Goal: Information Seeking & Learning: Learn about a topic

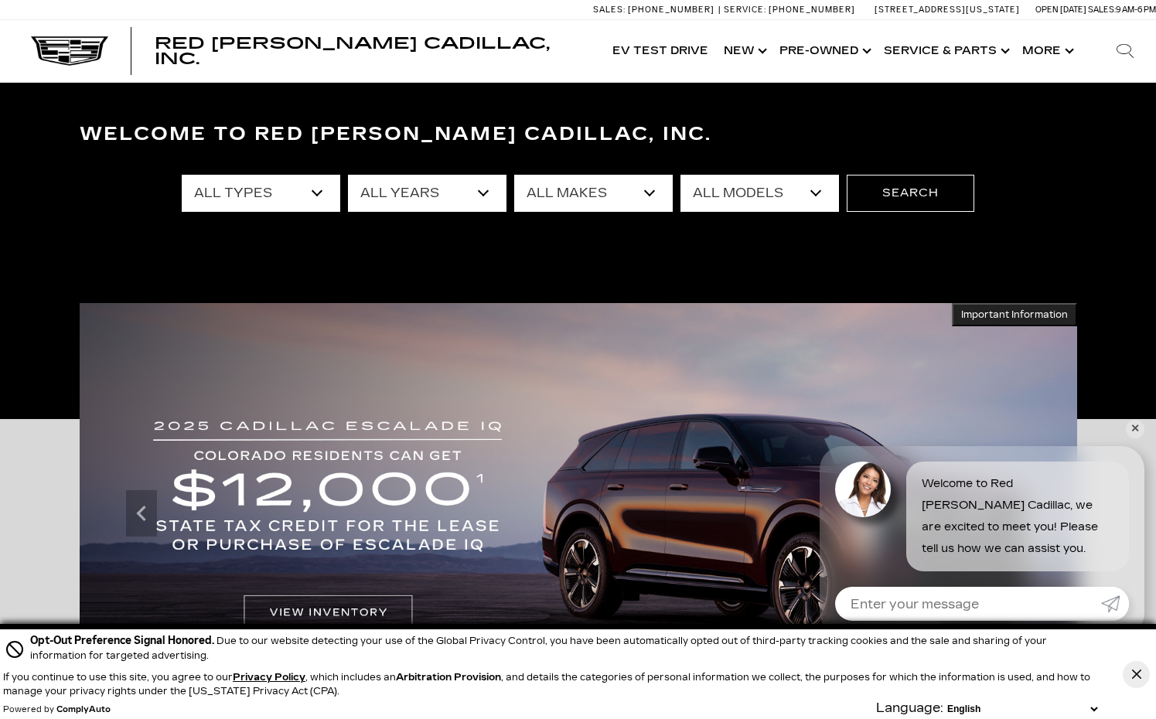
scroll to position [65, 0]
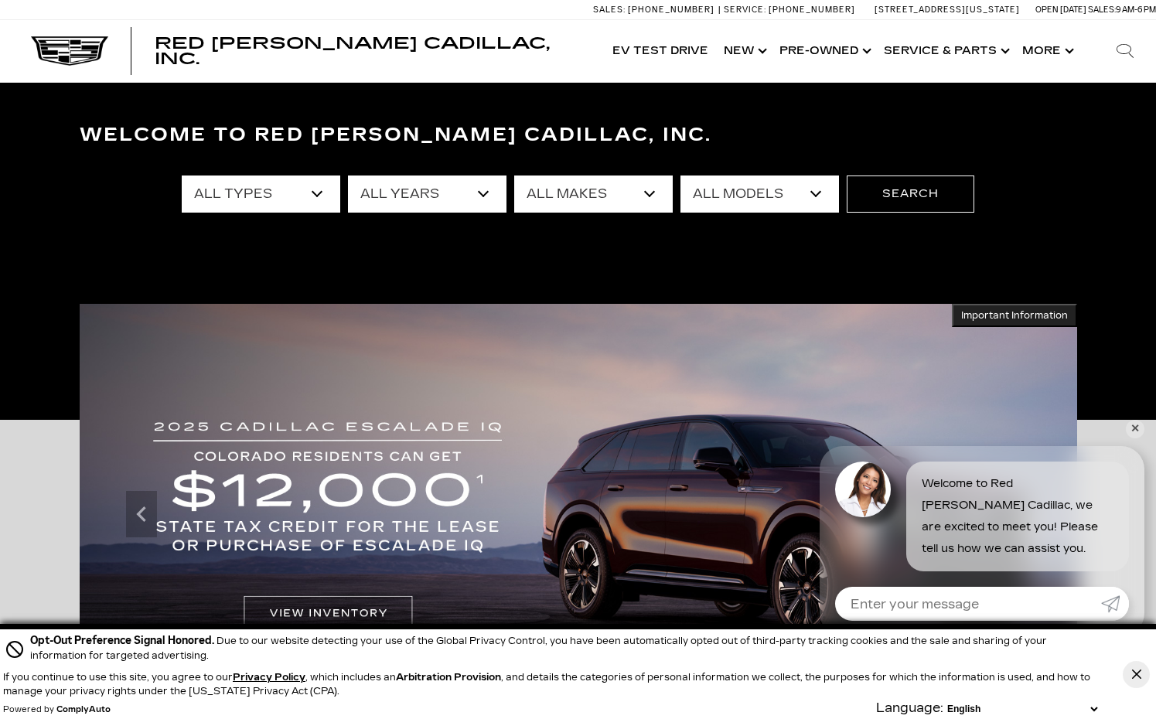
click at [313, 184] on select "All Types New Used Certified Used Demo" at bounding box center [261, 193] width 158 height 37
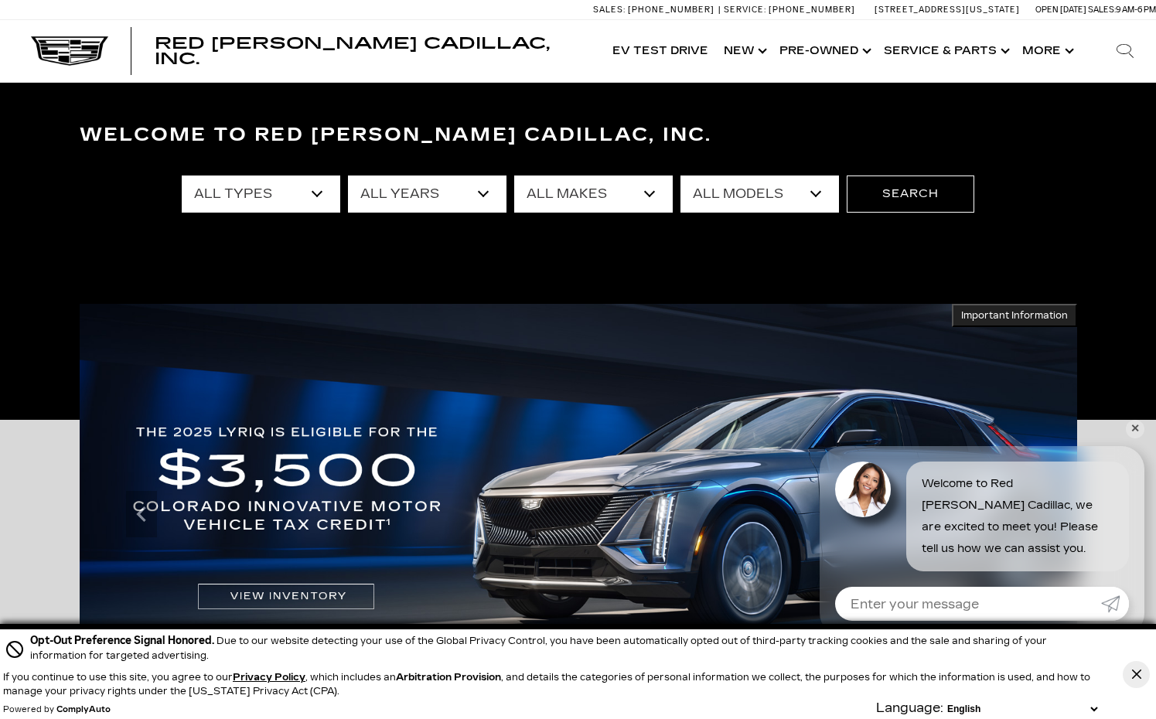
select select "New"
click at [485, 194] on select "All Years 2026 2025 2024" at bounding box center [427, 193] width 158 height 37
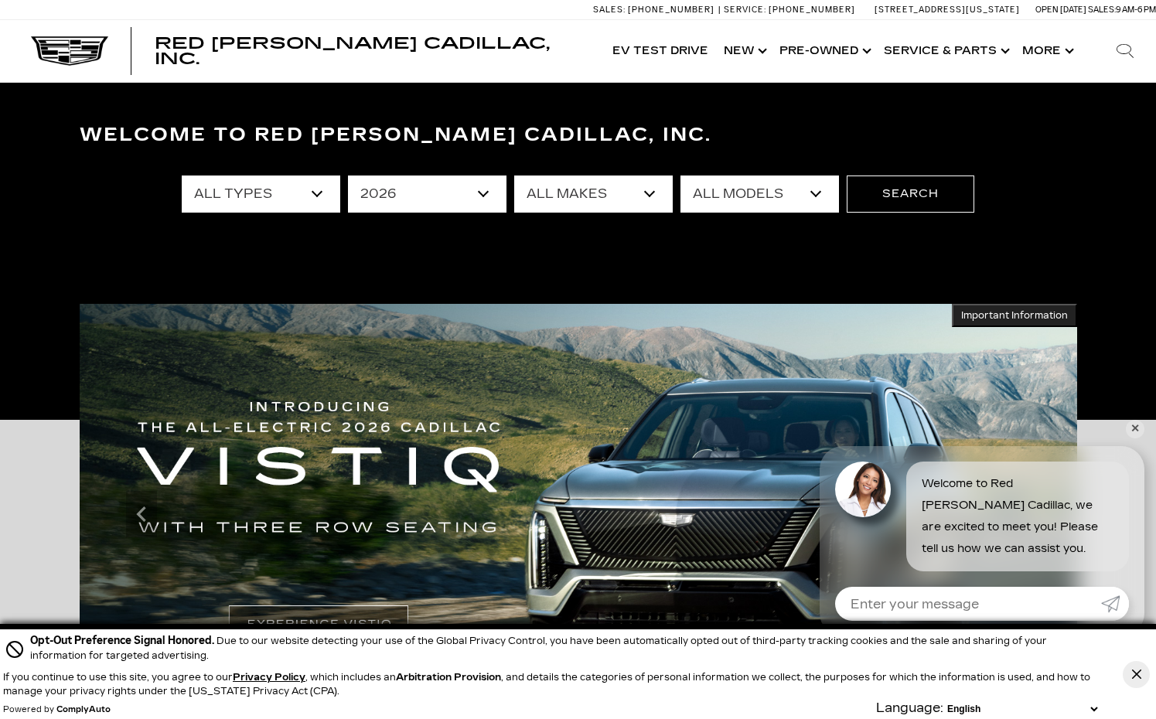
click at [485, 192] on select "All Years 2026 2025 2024" at bounding box center [427, 193] width 158 height 37
select select "2025"
click at [646, 187] on select "All Makes Cadillac" at bounding box center [593, 193] width 158 height 37
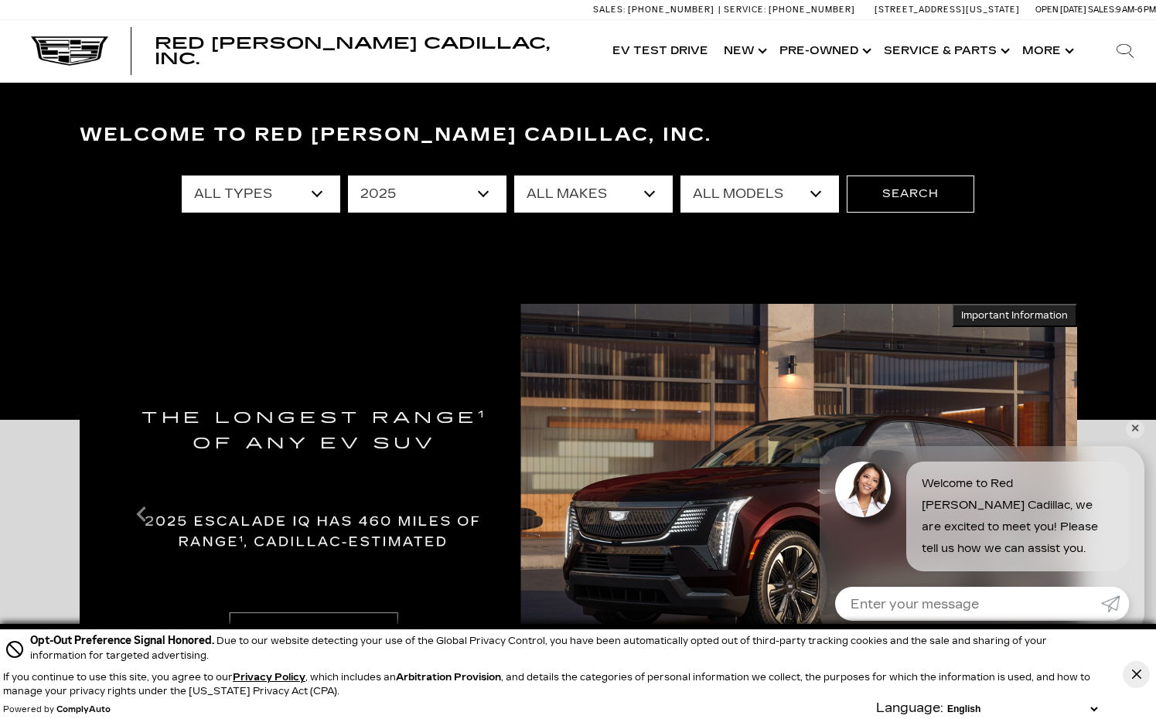
select select "Cadillac"
click at [789, 195] on select "All Models CT4 Escalade Escalade ESV ESCALADE IQ LYRIQ OPTIQ XT5 XT6" at bounding box center [759, 193] width 158 height 37
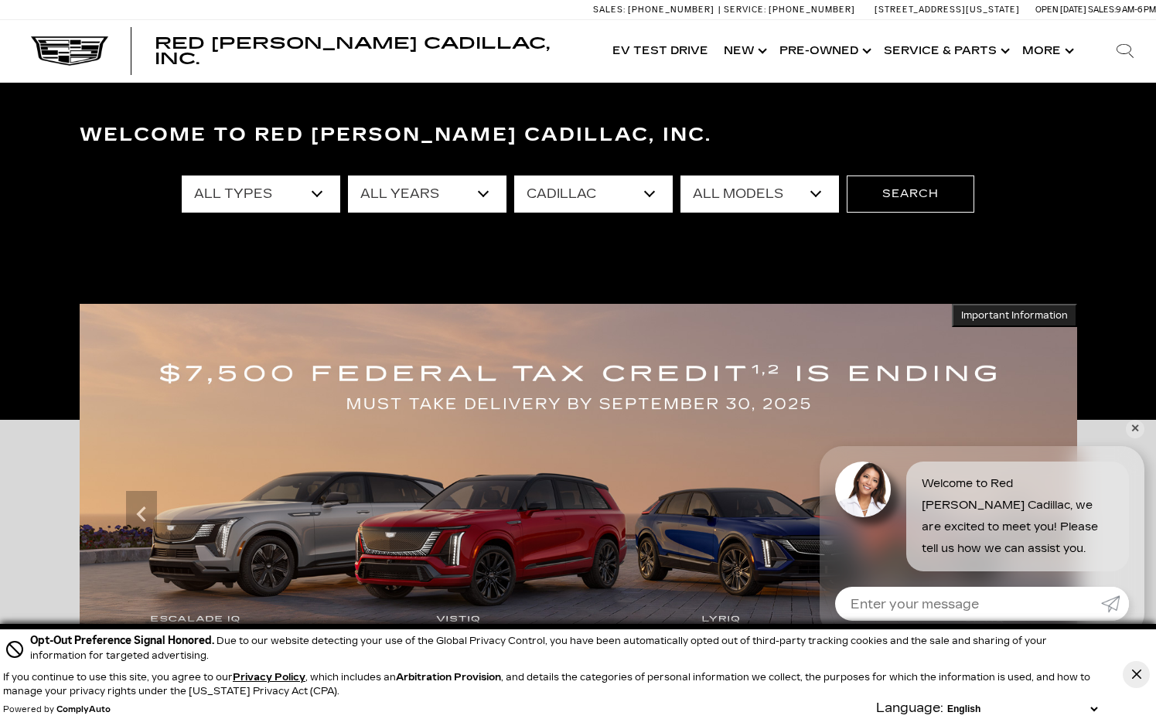
select select "Escalade"
click at [926, 194] on button "Search" at bounding box center [911, 193] width 128 height 37
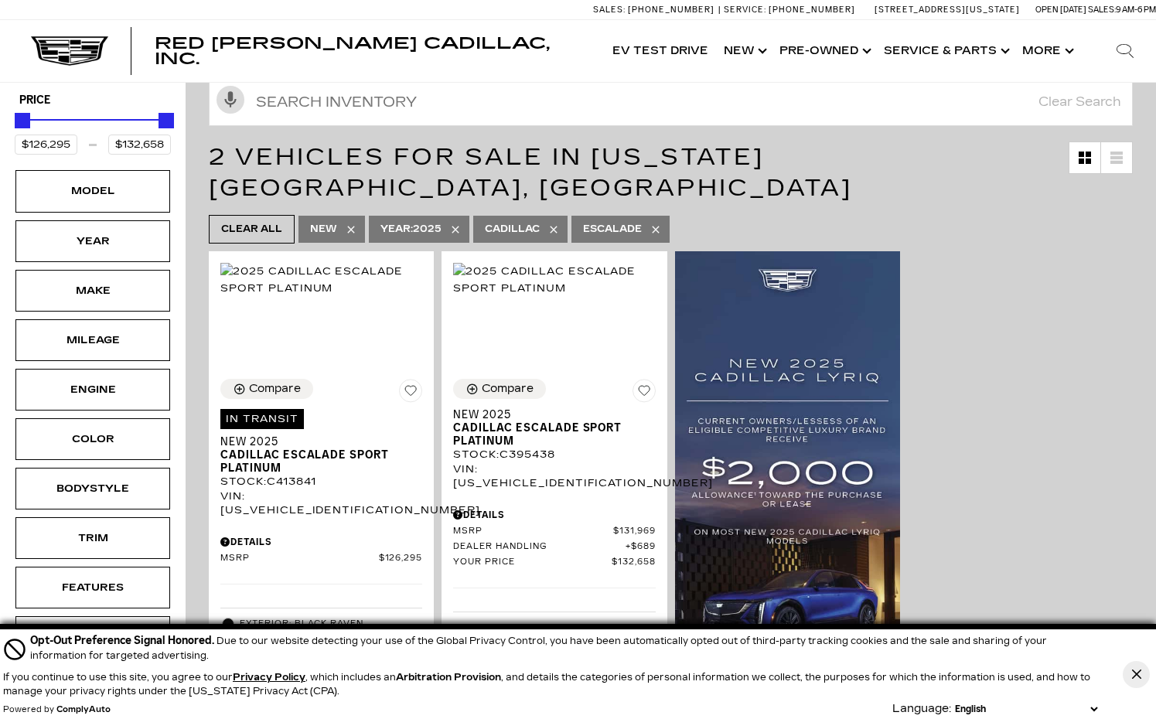
scroll to position [241, 0]
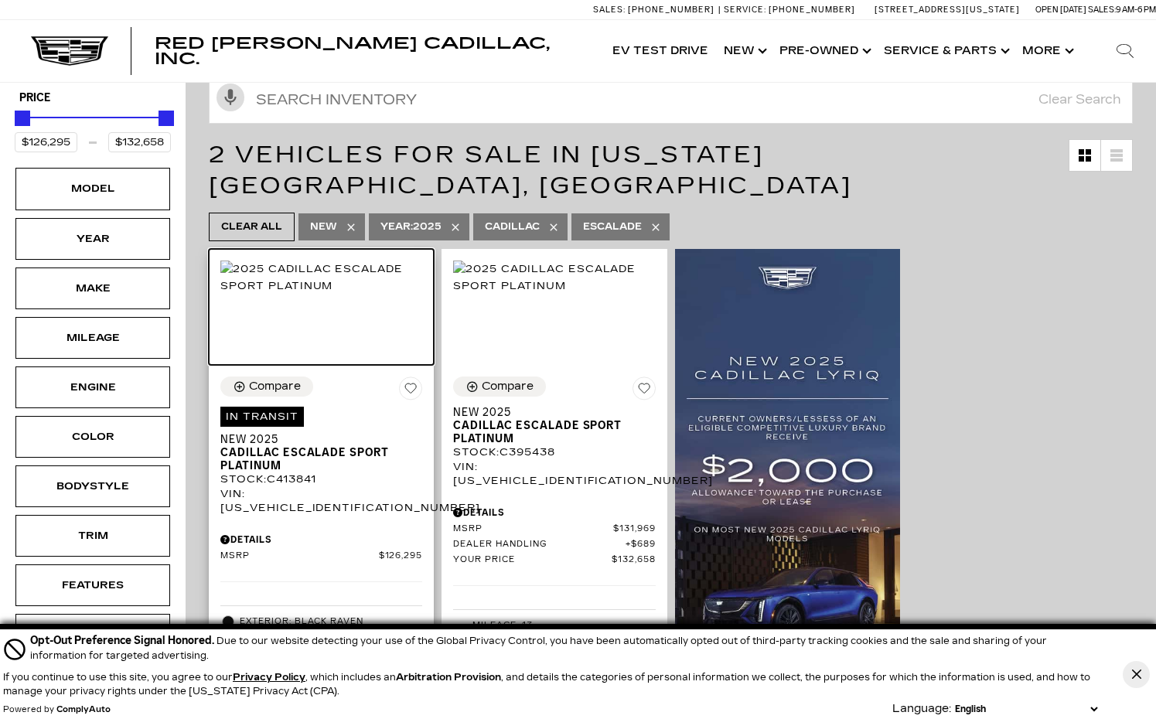
click at [308, 261] on img at bounding box center [321, 278] width 202 height 34
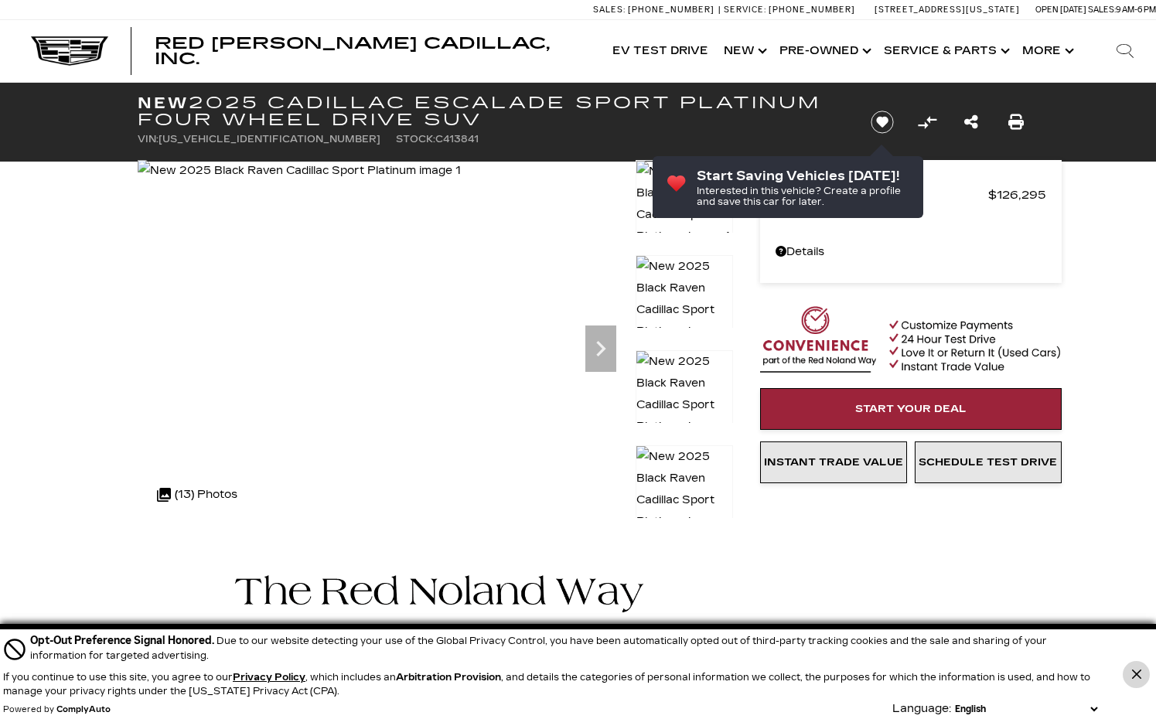
click at [1133, 670] on icon "Close Button" at bounding box center [1136, 673] width 9 height 9
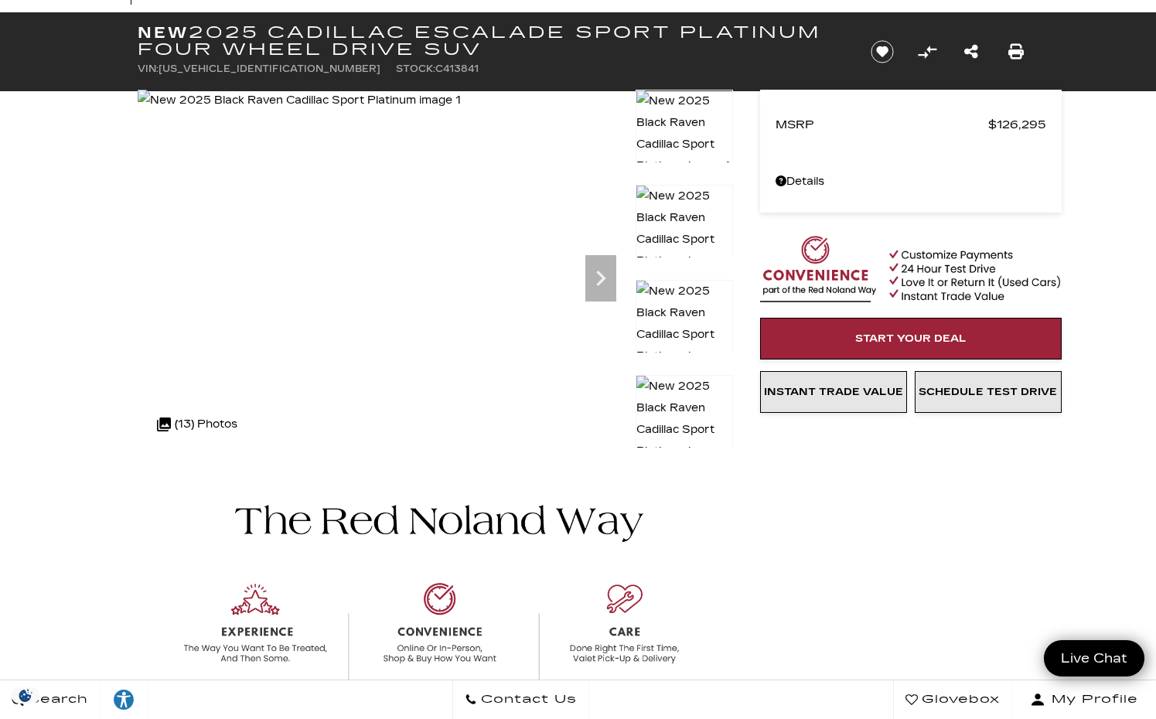
scroll to position [40, 0]
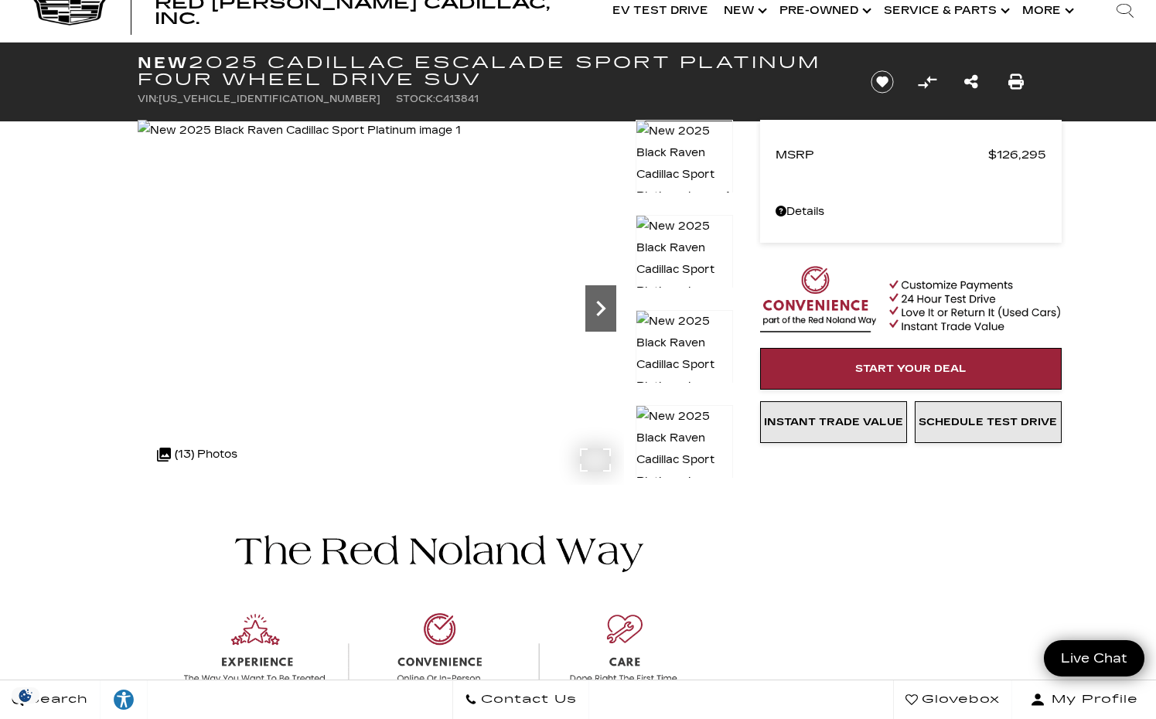
click at [603, 313] on icon "Next" at bounding box center [600, 308] width 31 height 31
click at [607, 314] on icon "Next" at bounding box center [600, 308] width 31 height 31
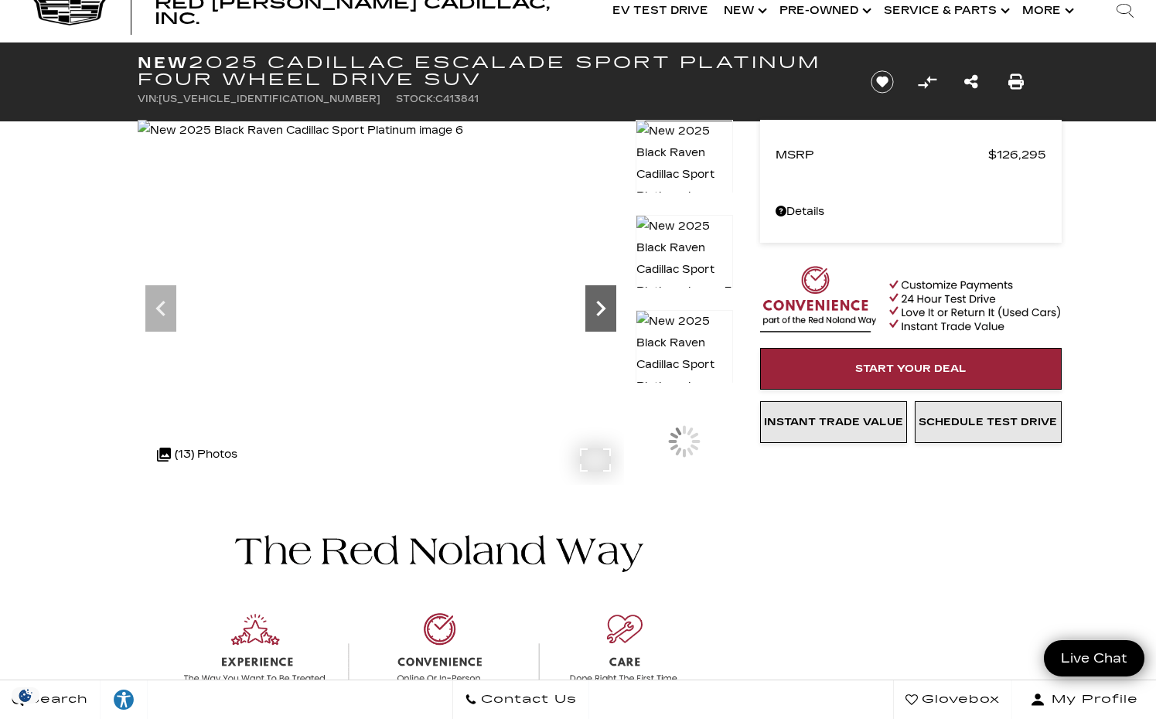
click at [607, 314] on icon "Next" at bounding box center [600, 308] width 31 height 31
click at [607, 315] on icon "Next" at bounding box center [600, 308] width 31 height 31
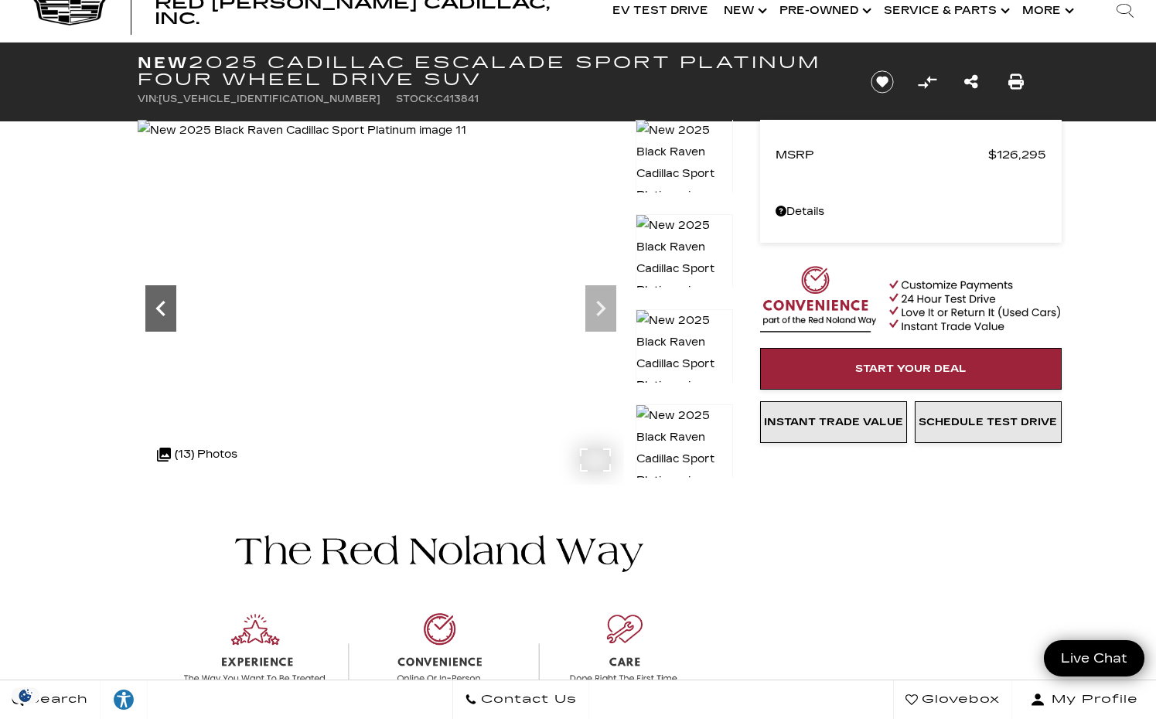
click at [161, 303] on icon "Previous" at bounding box center [159, 308] width 9 height 15
click at [603, 301] on icon "Next" at bounding box center [600, 308] width 31 height 31
click at [468, 141] on img at bounding box center [303, 131] width 331 height 22
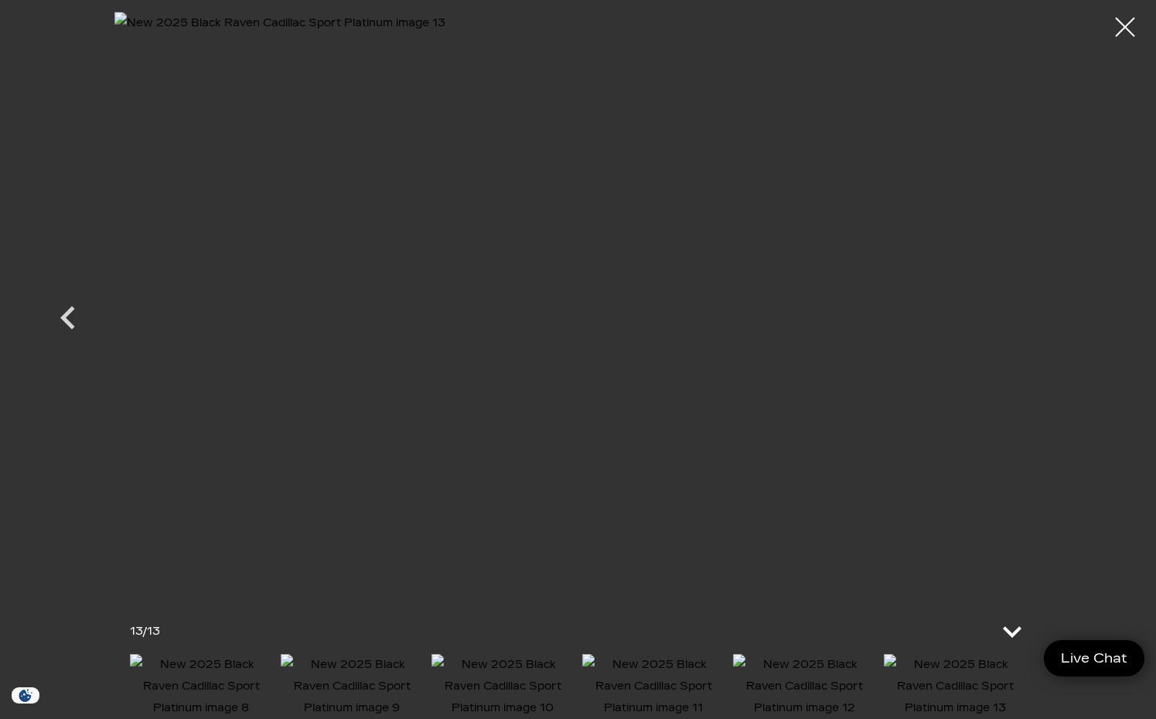
click at [1013, 614] on icon at bounding box center [1011, 631] width 37 height 37
click at [1127, 32] on div at bounding box center [1125, 27] width 41 height 41
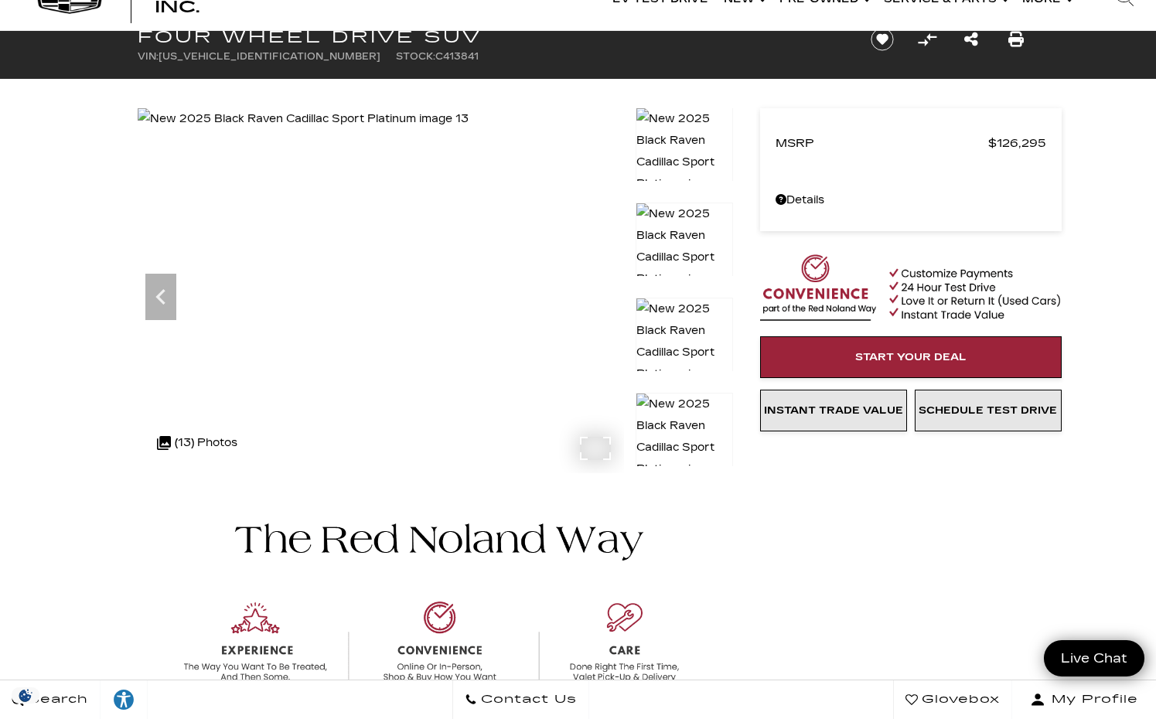
scroll to position [0, 0]
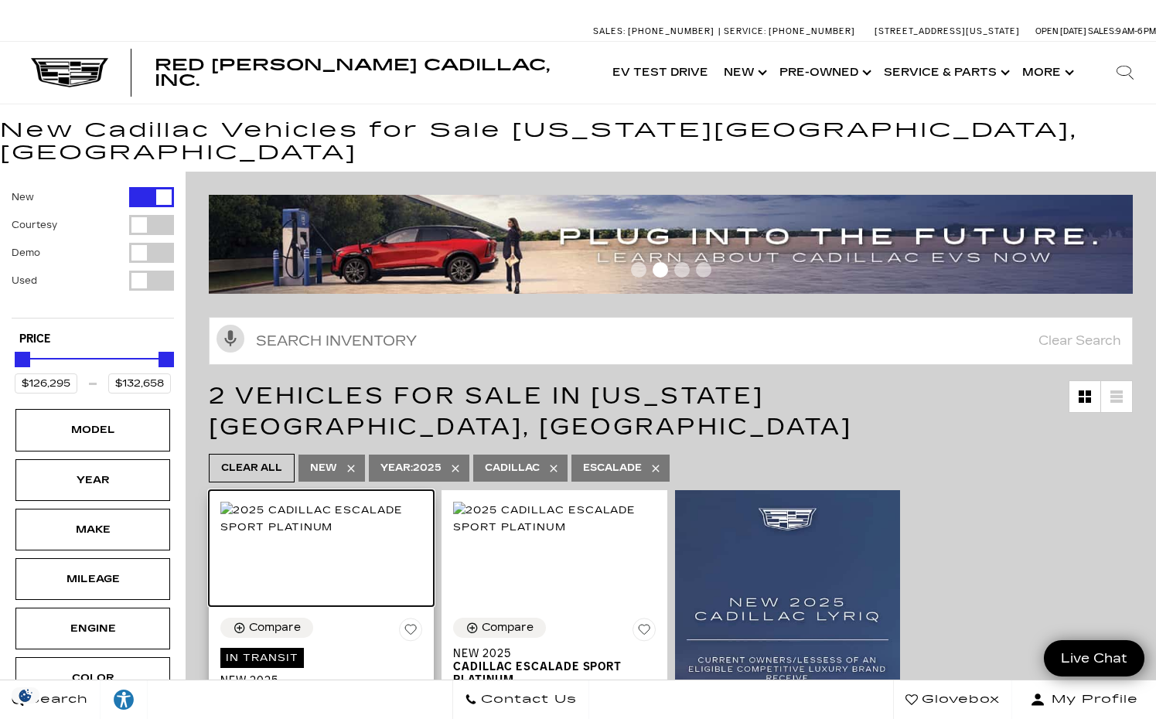
click at [370, 504] on img at bounding box center [321, 519] width 202 height 34
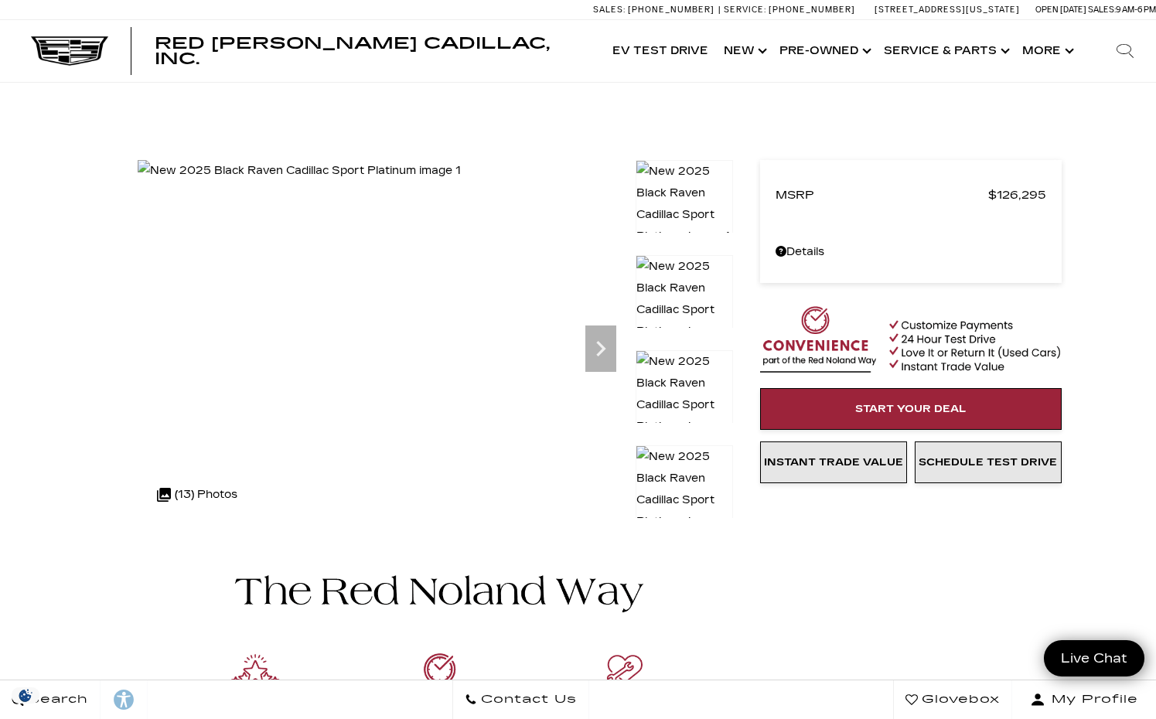
scroll to position [46, 0]
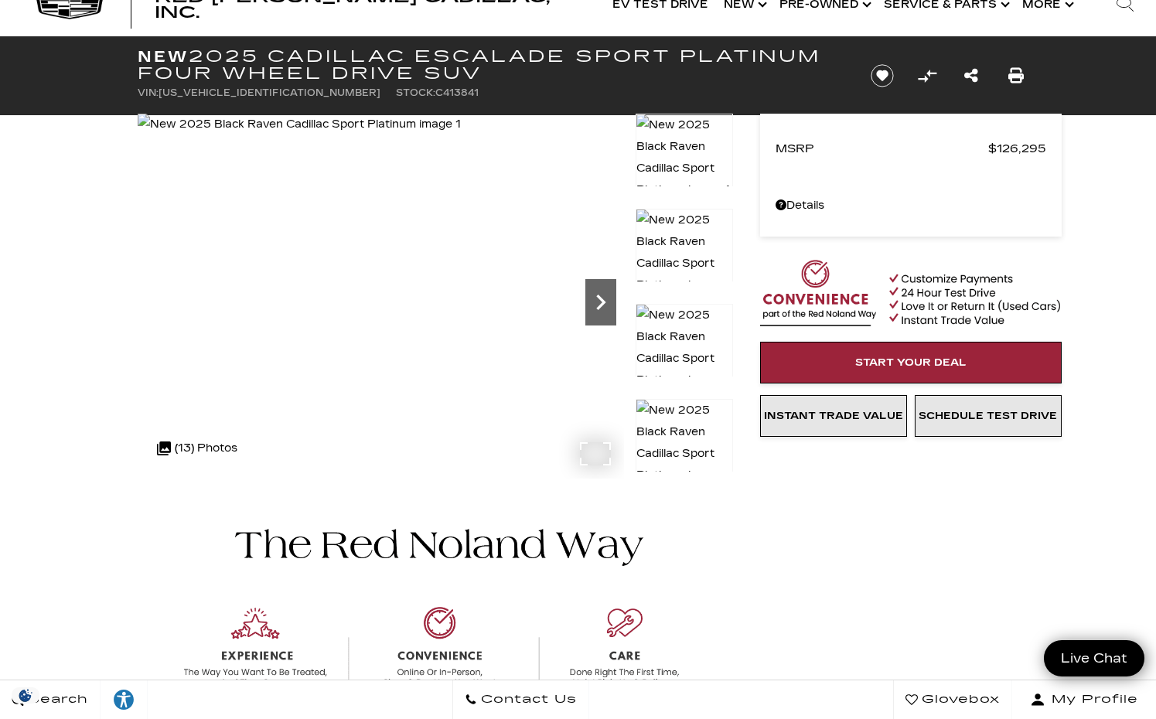
click at [597, 316] on icon "Next" at bounding box center [600, 302] width 31 height 31
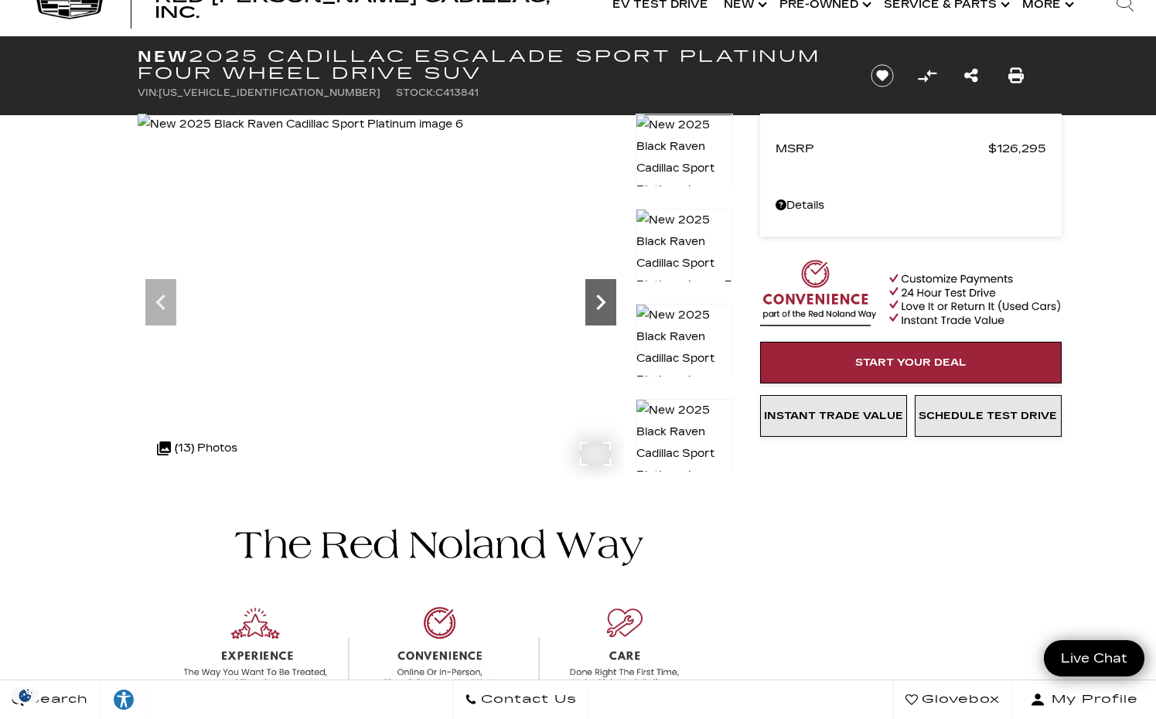
click at [597, 316] on icon "Next" at bounding box center [600, 302] width 31 height 31
click at [597, 315] on icon "Next" at bounding box center [600, 302] width 31 height 31
click at [596, 315] on icon "Next" at bounding box center [600, 302] width 31 height 31
click at [597, 315] on icon "Next" at bounding box center [600, 302] width 31 height 31
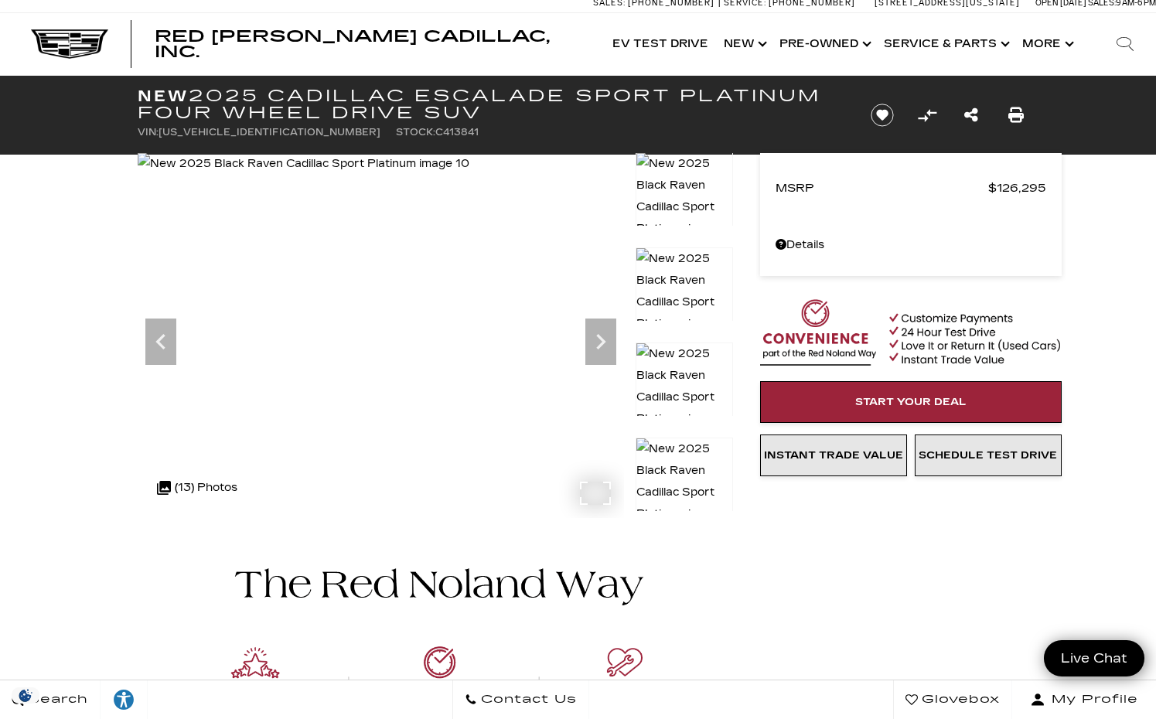
scroll to position [0, 0]
